Goal: Find specific page/section: Find specific page/section

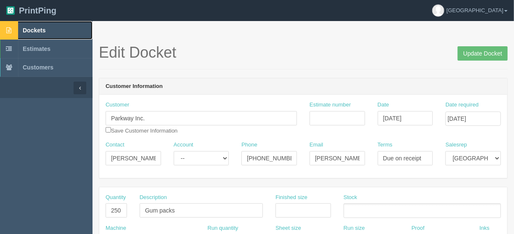
click at [36, 29] on span "Dockets" at bounding box center [34, 30] width 23 height 7
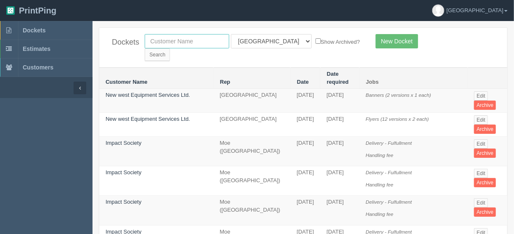
click at [185, 40] on input "text" at bounding box center [187, 41] width 85 height 14
type input "spud"
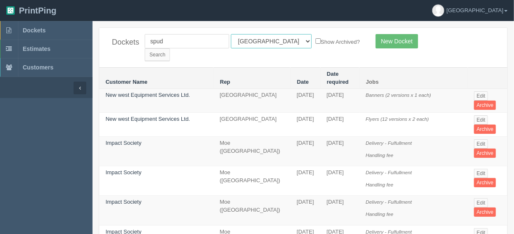
click at [267, 40] on select "All Users [PERSON_NAME] Test 1 [PERSON_NAME] [PERSON_NAME] [PERSON_NAME] France…" at bounding box center [271, 41] width 81 height 14
select select
click at [231, 34] on select "All Users [PERSON_NAME] Test 1 [PERSON_NAME] [PERSON_NAME] [PERSON_NAME] France…" at bounding box center [271, 41] width 81 height 14
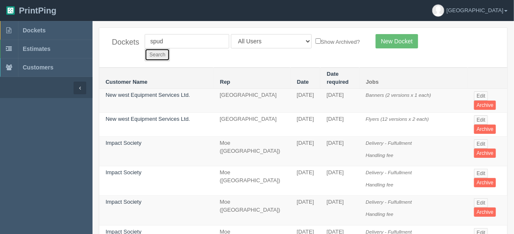
click at [170, 48] on input "Search" at bounding box center [157, 54] width 25 height 13
